Goal: Task Accomplishment & Management: Use online tool/utility

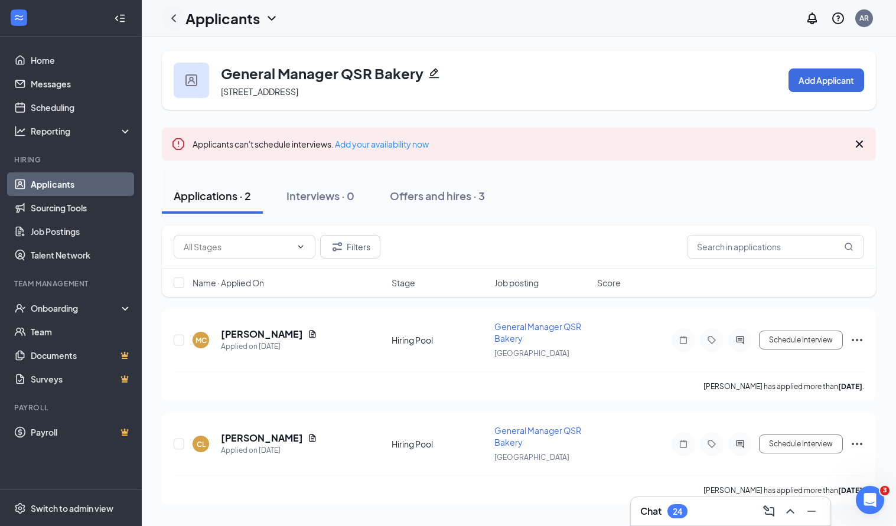
click at [172, 19] on icon "ChevronLeft" at bounding box center [173, 18] width 5 height 8
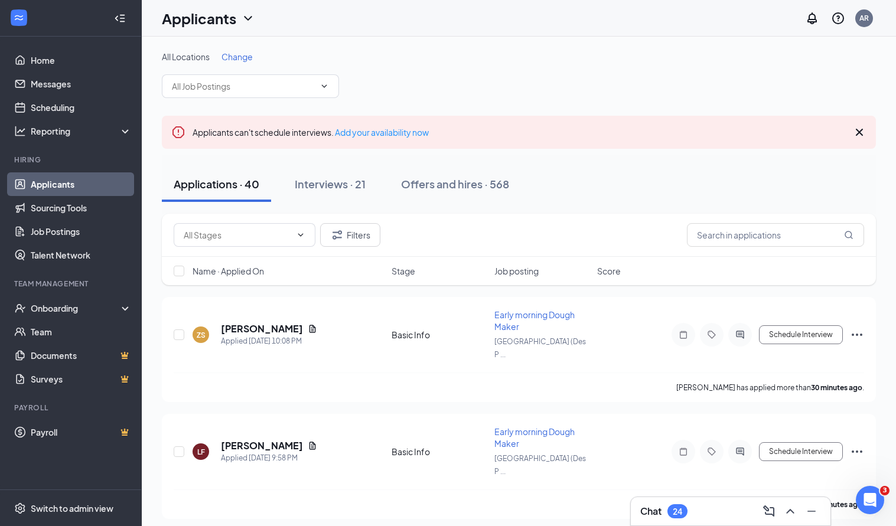
click at [244, 58] on span "Change" at bounding box center [236, 56] width 31 height 11
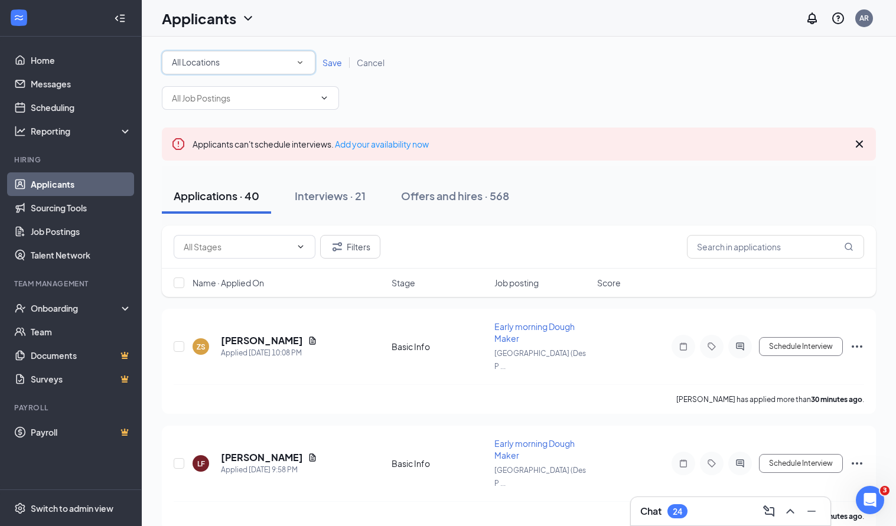
click at [296, 61] on icon "SmallChevronDown" at bounding box center [300, 62] width 11 height 11
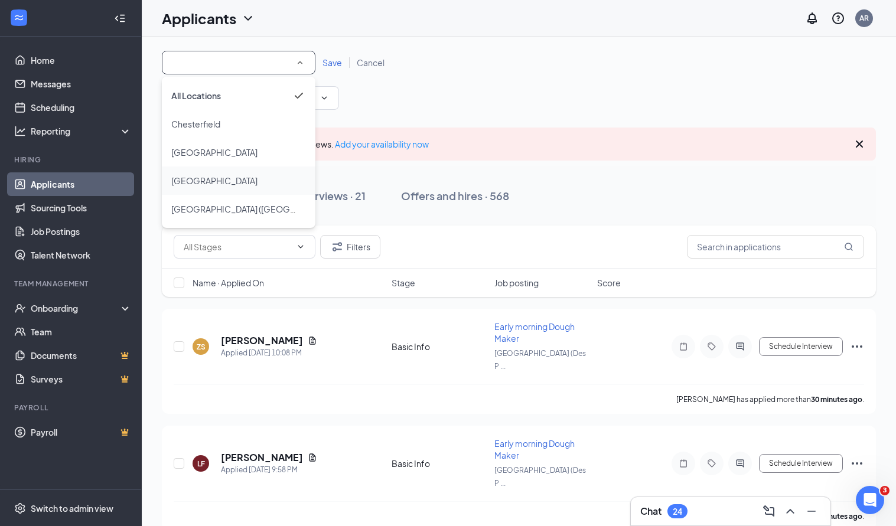
click at [231, 181] on div "[GEOGRAPHIC_DATA]" at bounding box center [238, 181] width 135 height 14
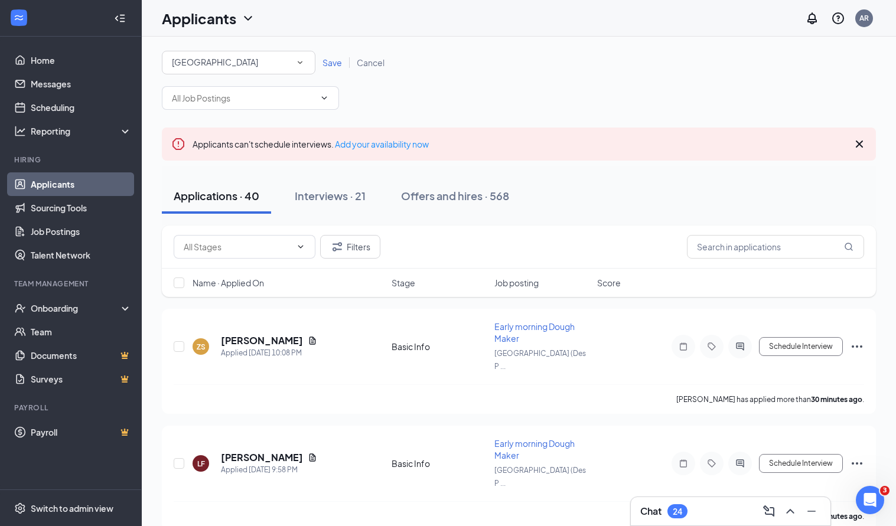
click at [330, 63] on span "Save" at bounding box center [331, 62] width 19 height 11
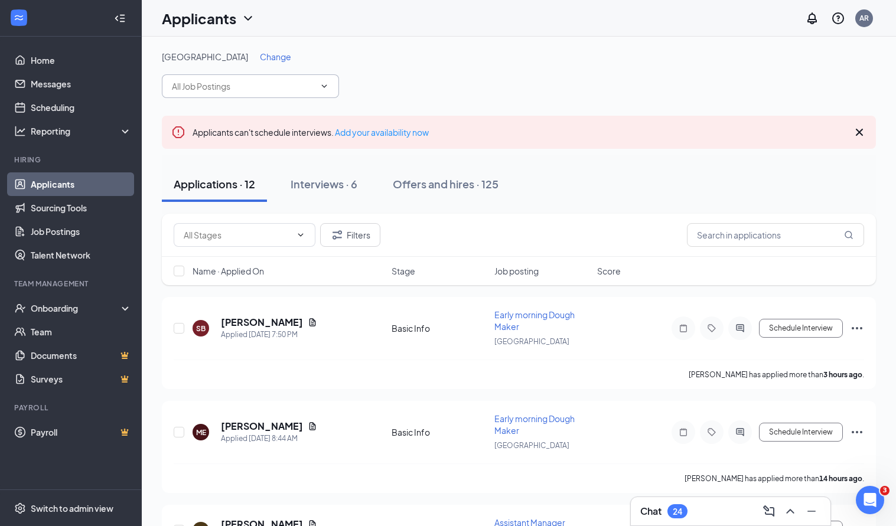
click at [317, 89] on span at bounding box center [323, 85] width 12 height 9
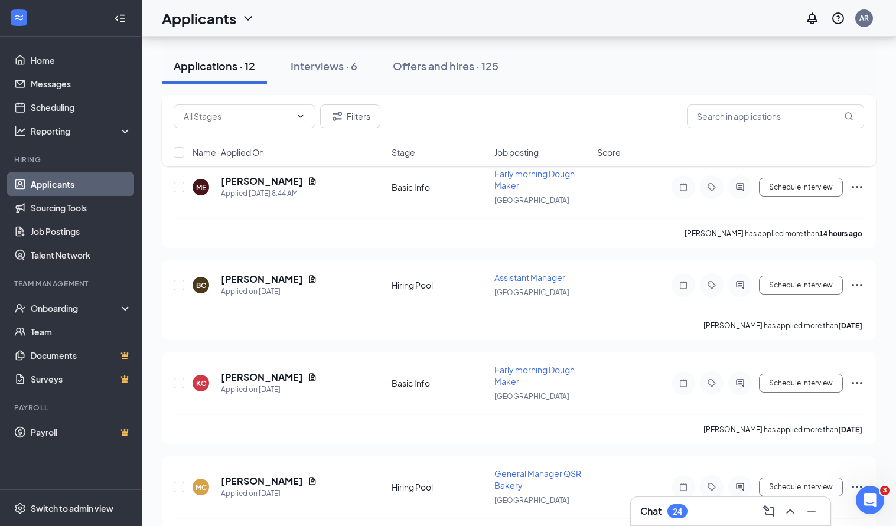
scroll to position [305, 0]
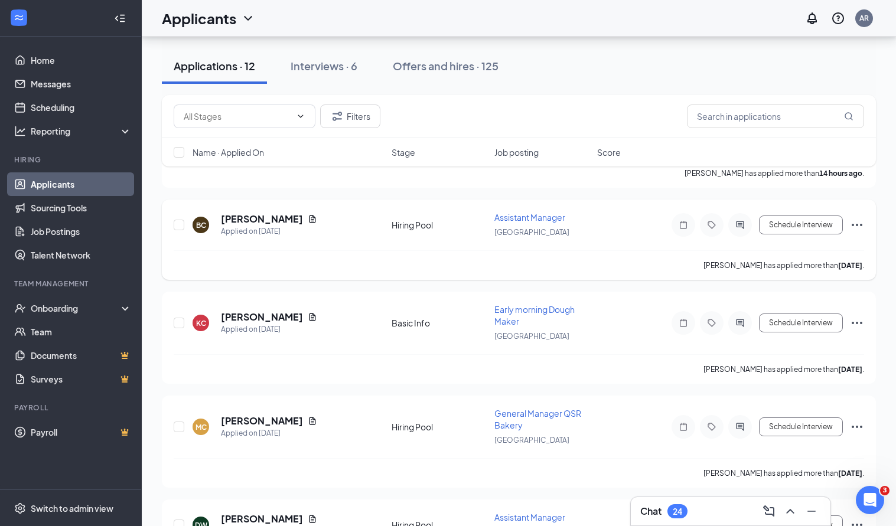
click at [529, 217] on span "Assistant Manager" at bounding box center [529, 217] width 71 height 11
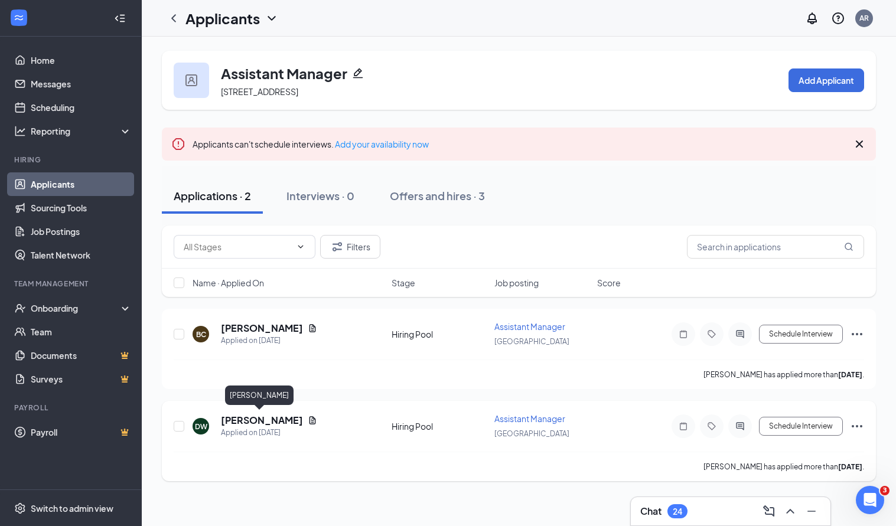
click at [253, 419] on h5 "[PERSON_NAME]" at bounding box center [262, 420] width 82 height 13
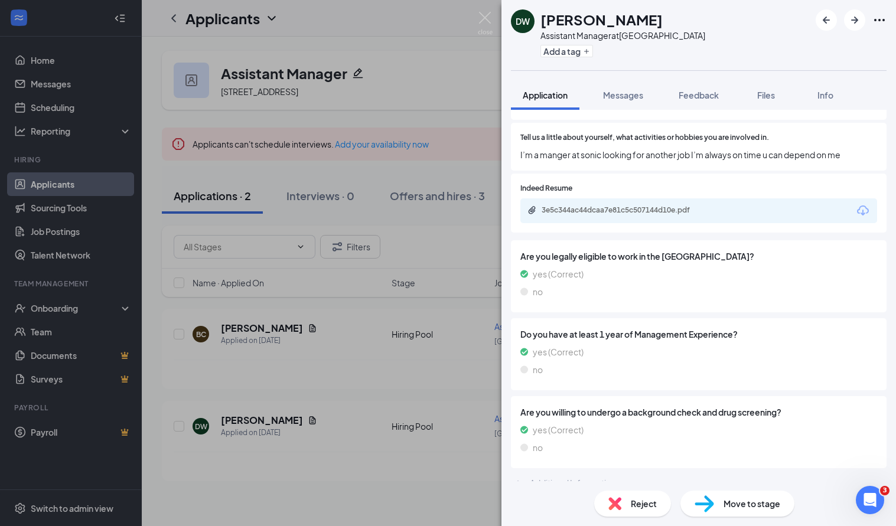
scroll to position [376, 0]
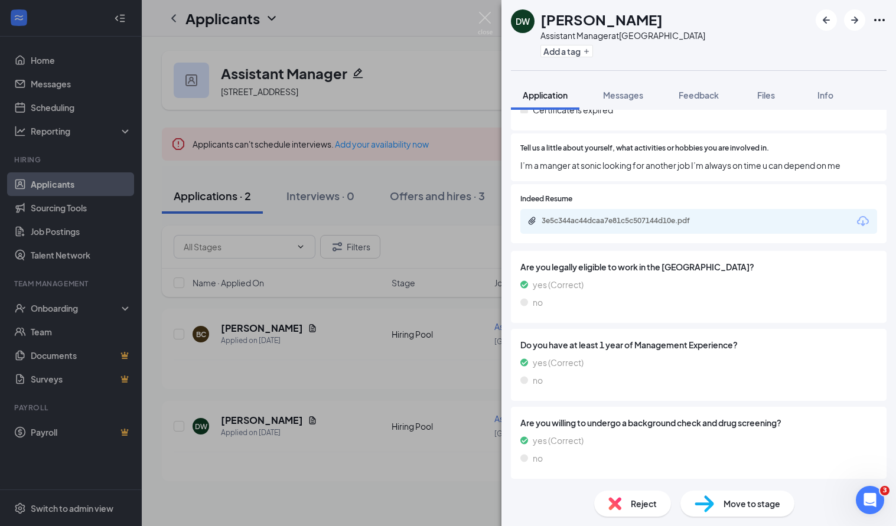
click at [718, 222] on div "3e5c344ac44dcaa7e81c5c507144d10e.pdf" at bounding box center [622, 220] width 191 height 9
click at [485, 14] on img at bounding box center [485, 23] width 15 height 23
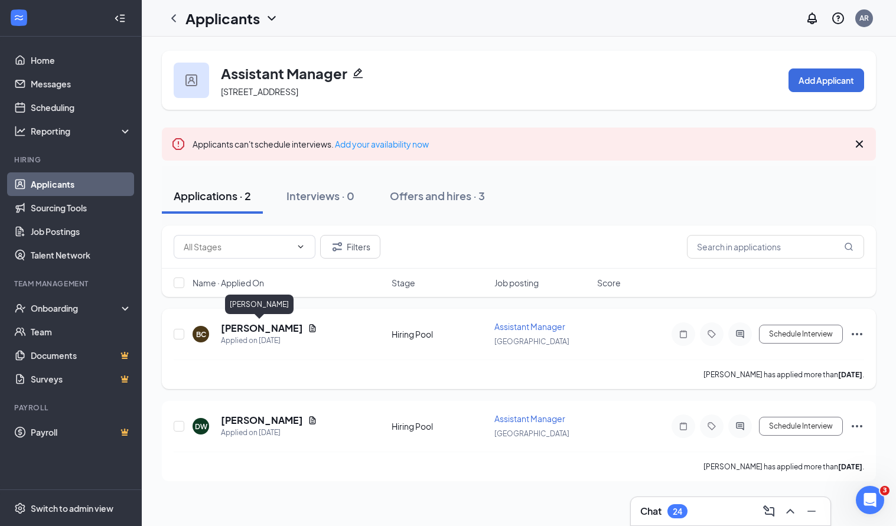
click at [242, 325] on h5 "[PERSON_NAME]" at bounding box center [262, 328] width 82 height 13
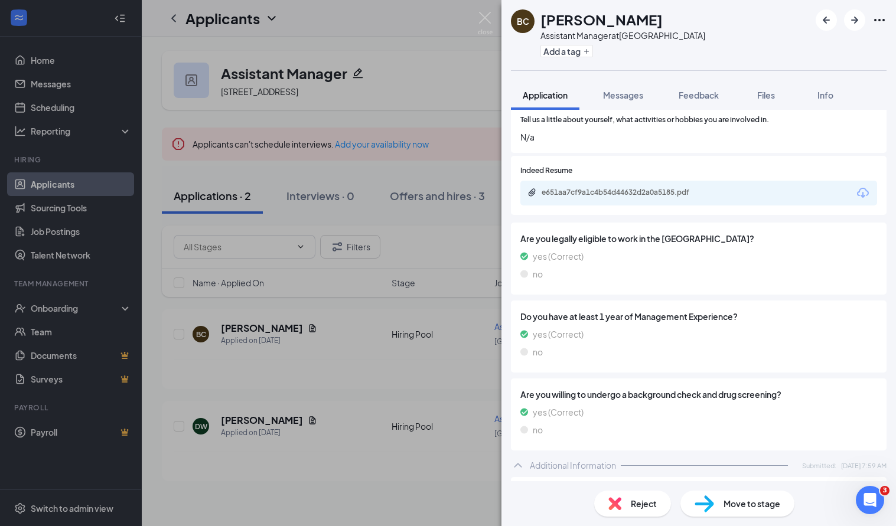
scroll to position [380, 0]
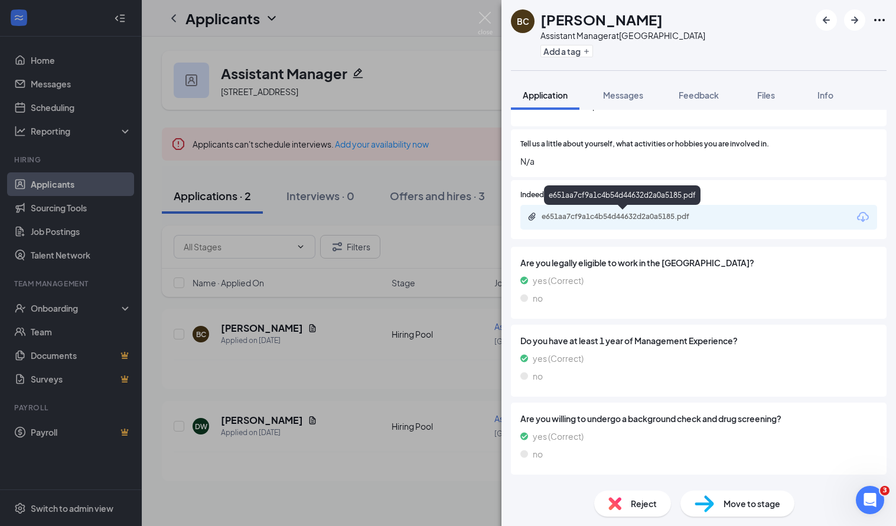
click at [711, 220] on div "e651aa7cf9a1c4b54d44632d2a0a5185.pdf" at bounding box center [622, 216] width 191 height 9
click at [486, 15] on img at bounding box center [485, 23] width 15 height 23
